Goal: Task Accomplishment & Management: Use online tool/utility

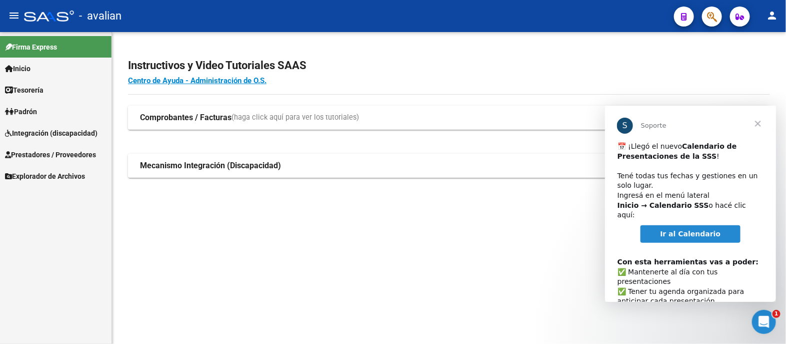
click at [758, 123] on span "Cerrar" at bounding box center [758, 123] width 36 height 36
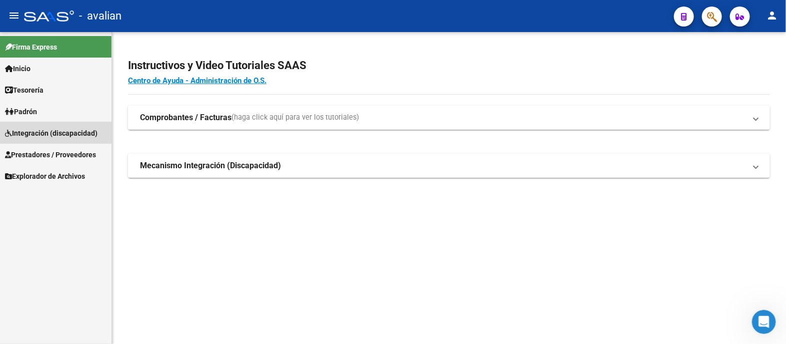
click at [28, 130] on span "Integración (discapacidad)" at bounding box center [51, 133] width 93 height 11
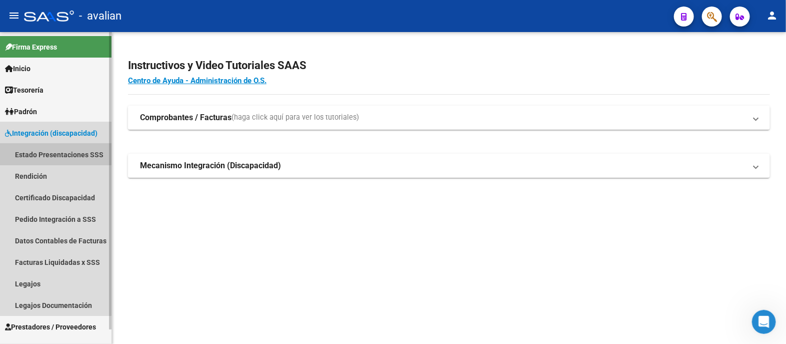
click at [33, 153] on link "Estado Presentaciones SSS" at bounding box center [56, 155] width 112 height 22
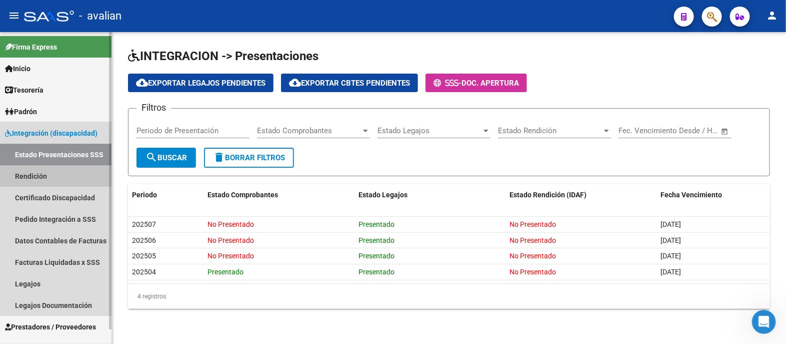
click at [40, 179] on link "Rendición" at bounding box center [56, 176] width 112 height 22
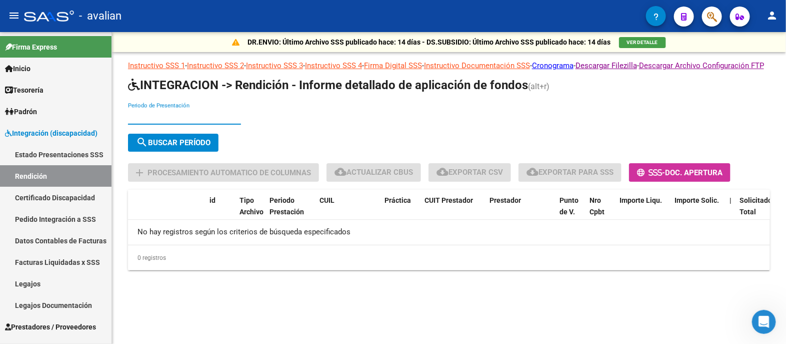
click at [170, 121] on input "Periodo de Presentación" at bounding box center [184, 116] width 113 height 9
type input "202505"
click at [199, 147] on span "search Buscar Período" at bounding box center [173, 142] width 75 height 9
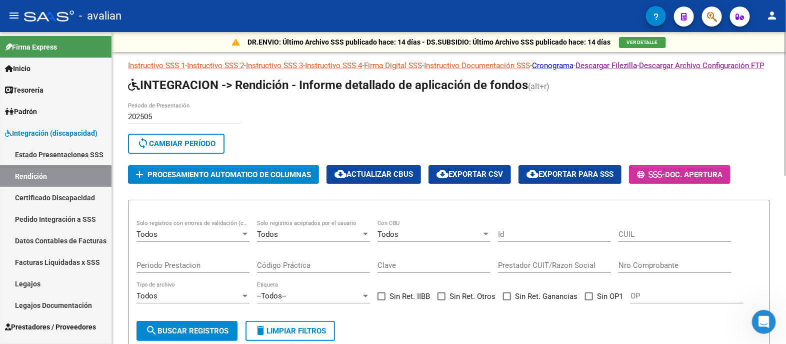
click at [550, 179] on span "cloud_download Exportar para SSS" at bounding box center [570, 174] width 87 height 9
click at [760, 319] on icon "Abrir Intercom Messenger" at bounding box center [763, 320] width 17 height 17
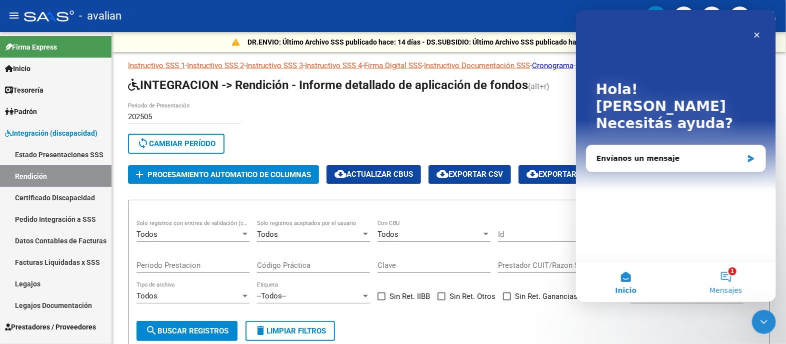
click at [724, 275] on button "1 Mensajes" at bounding box center [726, 282] width 100 height 40
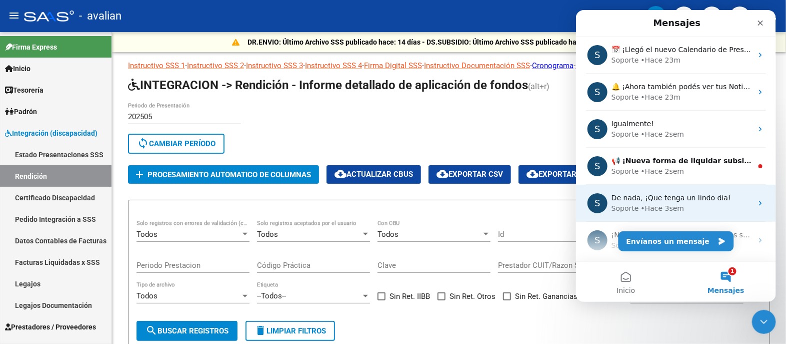
scroll to position [37, 0]
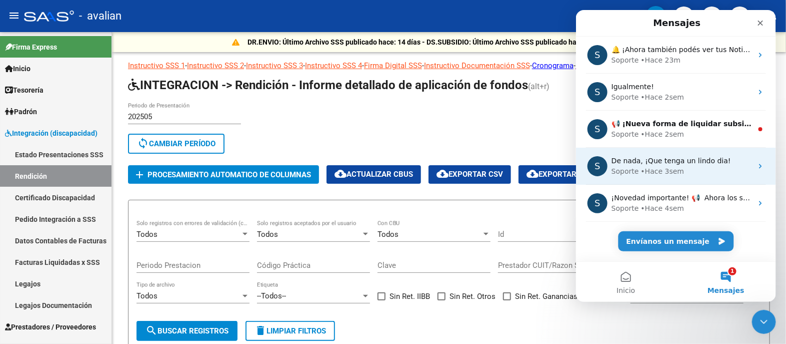
click at [675, 163] on span "De nada, ¡Que tenga un lindo dia!" at bounding box center [671, 161] width 120 height 8
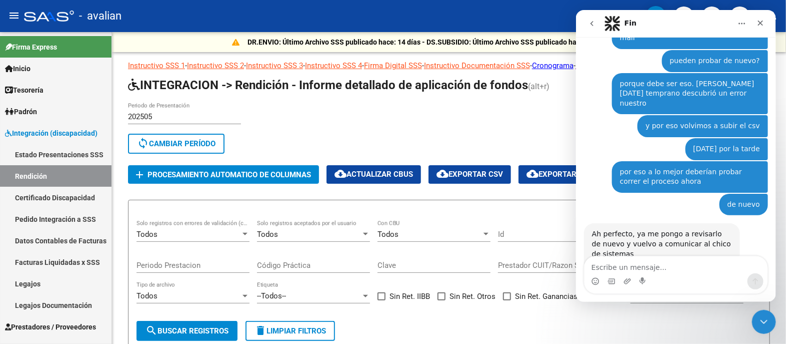
scroll to position [785, 0]
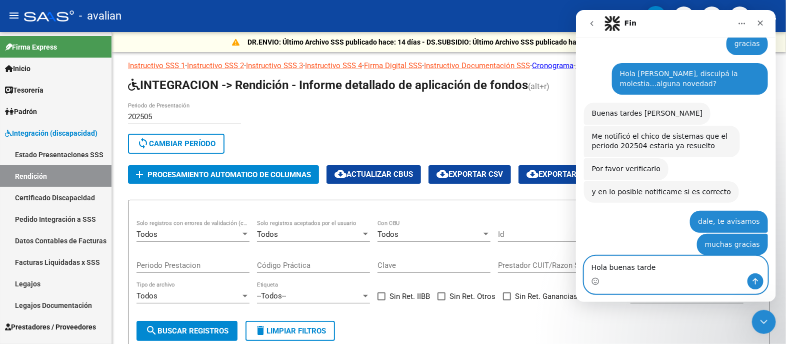
type textarea "Hola buenas tardes"
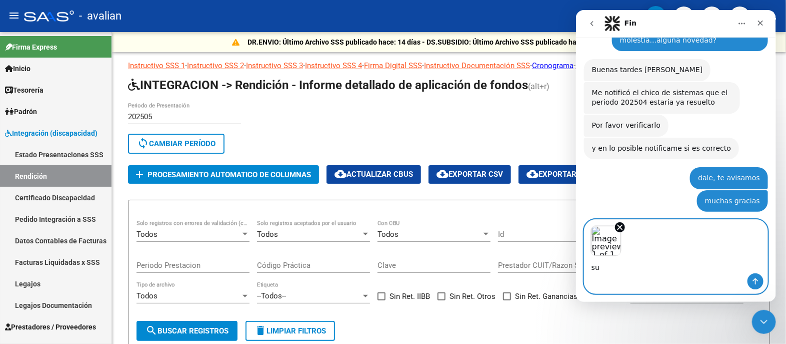
scroll to position [878, 0]
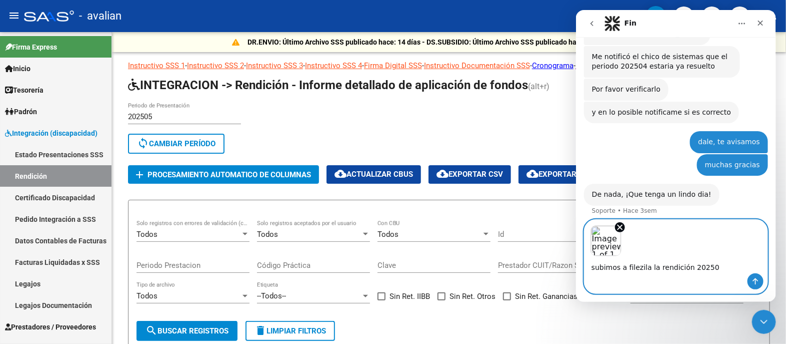
type textarea "subimos a filezila la rendición 202505"
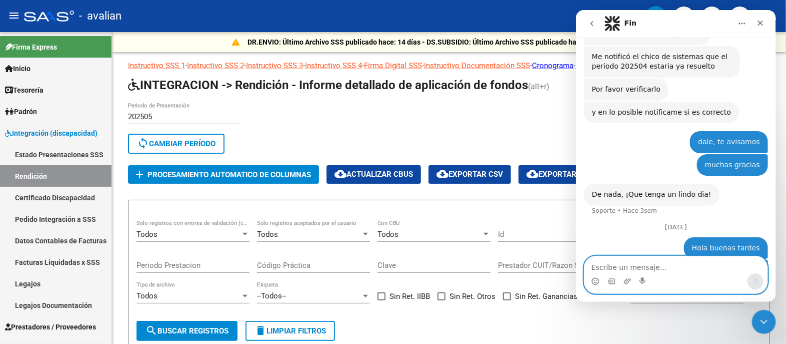
scroll to position [932, 0]
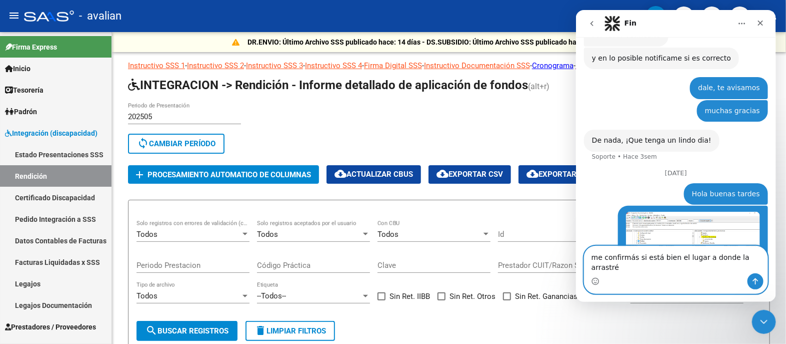
type textarea "me confirmás si está bien el lugar a donde la arrastré?"
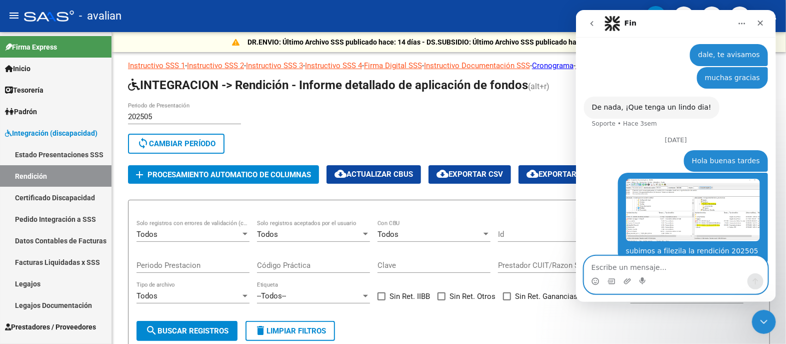
scroll to position [964, 0]
type textarea "porque no hay carpeta 202505"
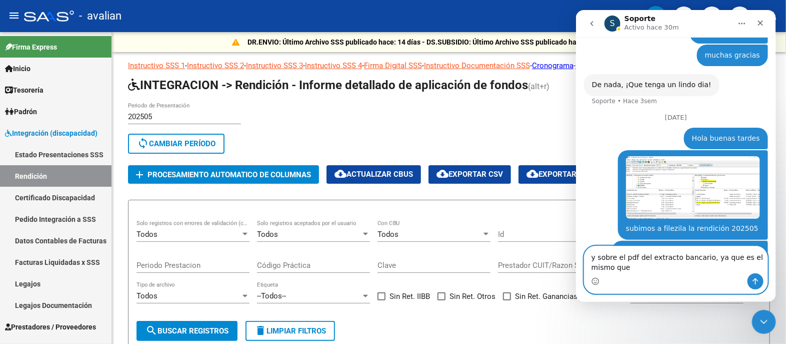
scroll to position [997, 0]
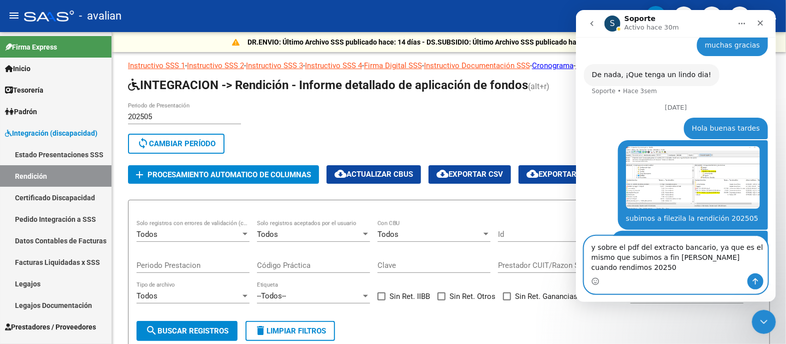
type textarea "y sobre el pdf del extracto bancario, ya que es el mismo que subimos a fin [PER…"
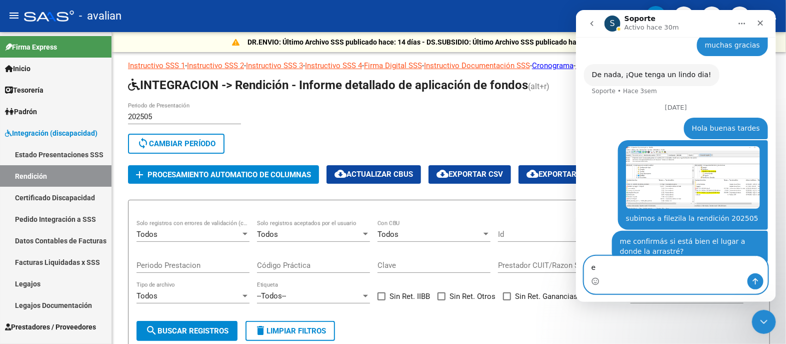
scroll to position [1030, 0]
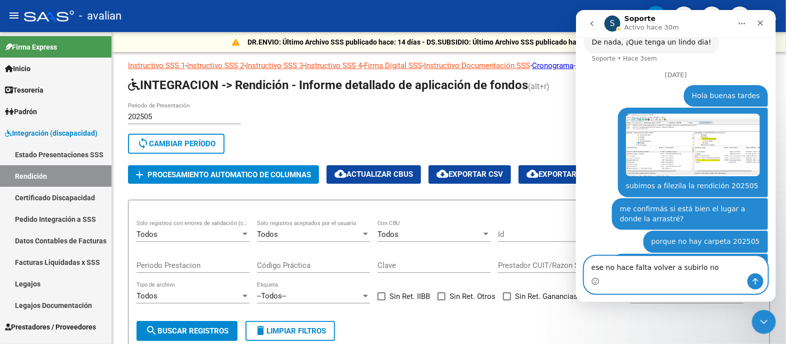
type textarea "ese no hace falta volver a subirlo no?"
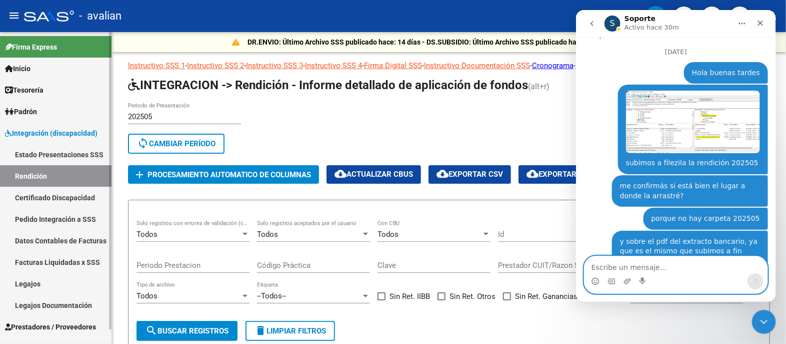
click at [62, 154] on link "Estado Presentaciones SSS" at bounding box center [56, 155] width 112 height 22
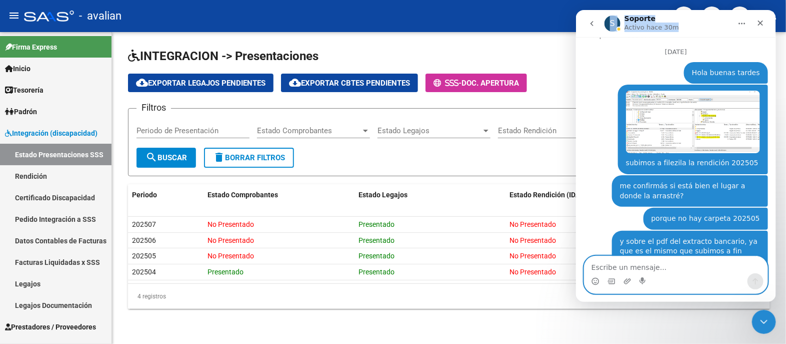
drag, startPoint x: 697, startPoint y: 19, endPoint x: 433, endPoint y: -7, distance: 265.3
click at [576, 10] on html "S Soporte Activo hace 30m Somos el equipo de soporte del sistema. Si algo no fu…" at bounding box center [676, 156] width 200 height 292
click at [760, 23] on icon "Cerrar" at bounding box center [761, 24] width 6 height 6
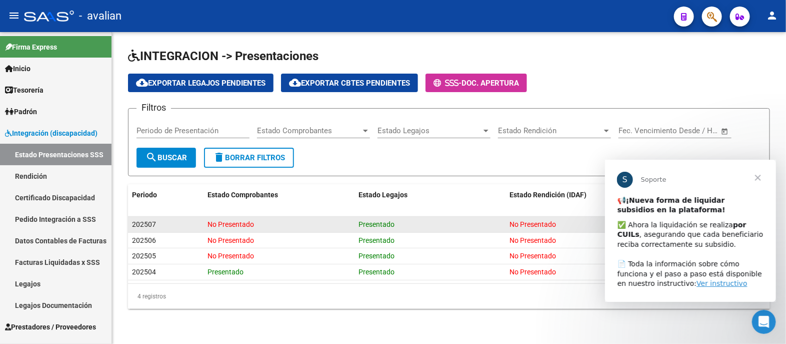
scroll to position [1053, 0]
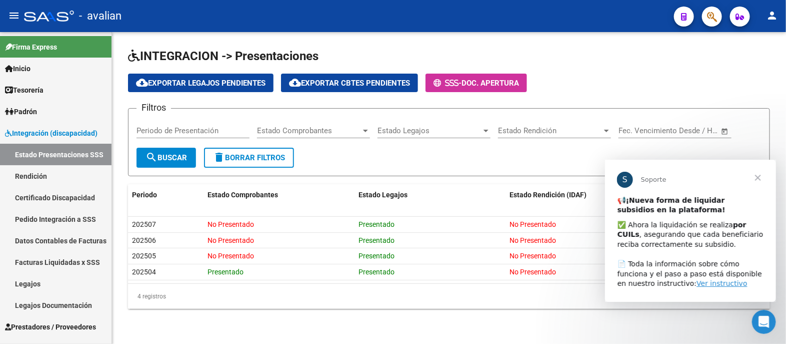
click at [756, 175] on span "Cerrar" at bounding box center [758, 177] width 36 height 36
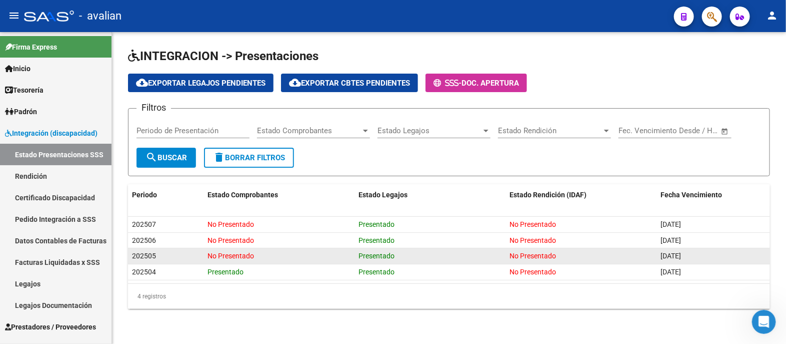
drag, startPoint x: 519, startPoint y: 251, endPoint x: 562, endPoint y: 252, distance: 43.0
click at [562, 252] on div "202505 No Presentado Presentado No Presentado [DATE]" at bounding box center [449, 256] width 642 height 16
drag, startPoint x: 659, startPoint y: 253, endPoint x: 707, endPoint y: 252, distance: 48.0
click at [707, 252] on datatable-body-cell "[DATE]" at bounding box center [714, 256] width 114 height 16
drag, startPoint x: 509, startPoint y: 255, endPoint x: 568, endPoint y: 254, distance: 59.0
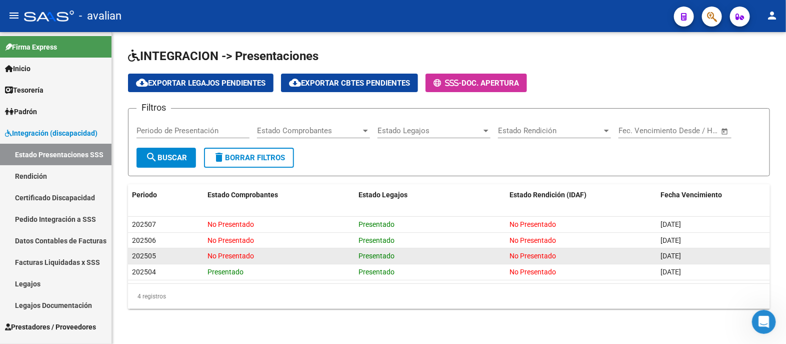
click at [568, 254] on datatable-body-cell "No Presentado" at bounding box center [581, 256] width 151 height 16
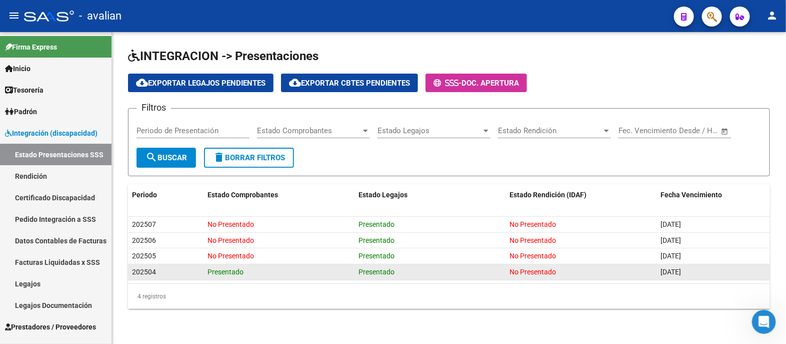
drag, startPoint x: 508, startPoint y: 271, endPoint x: 562, endPoint y: 271, distance: 54.5
click at [562, 271] on datatable-body-cell "No Presentado" at bounding box center [581, 272] width 151 height 16
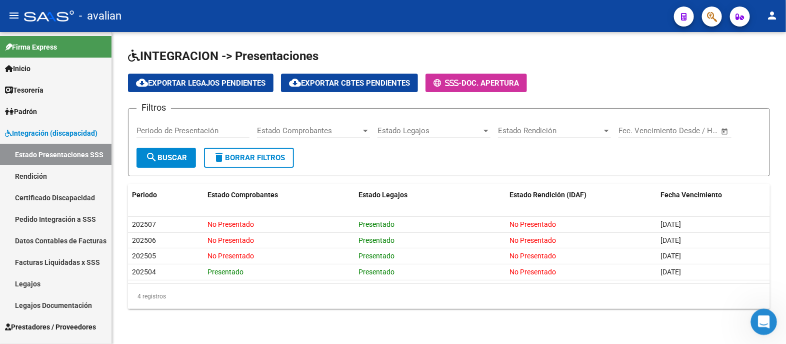
click at [762, 319] on icon "Abrir Intercom Messenger" at bounding box center [763, 320] width 17 height 17
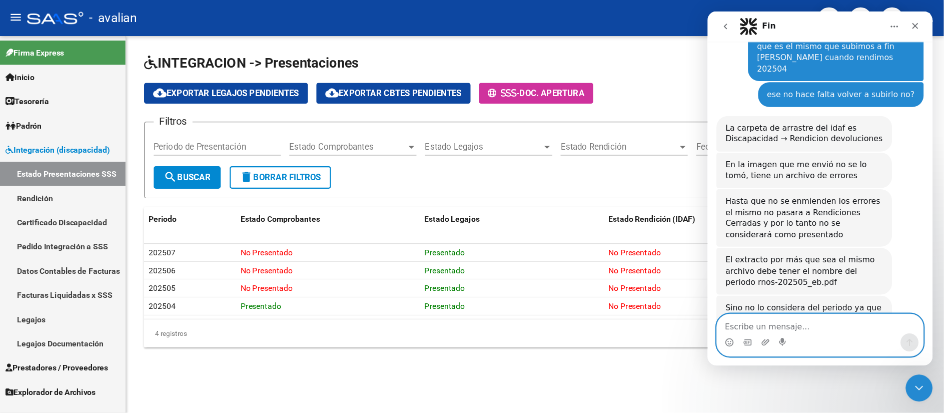
scroll to position [1215, 0]
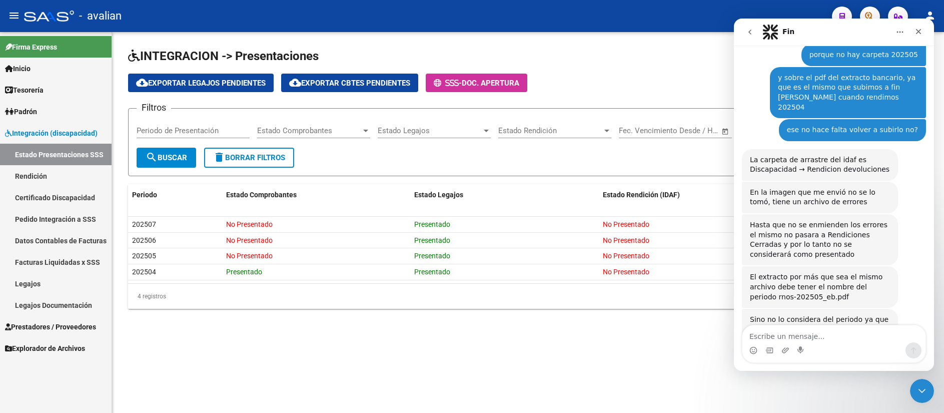
drag, startPoint x: 741, startPoint y: 1, endPoint x: 569, endPoint y: 214, distance: 273.5
click at [569, 214] on datatable-header "Periodo Estado Comprobantes Estado Legajos Estado Rendición (IDAF) Fecha Vencim…" at bounding box center [528, 200] width 800 height 33
